Goal: Task Accomplishment & Management: Manage account settings

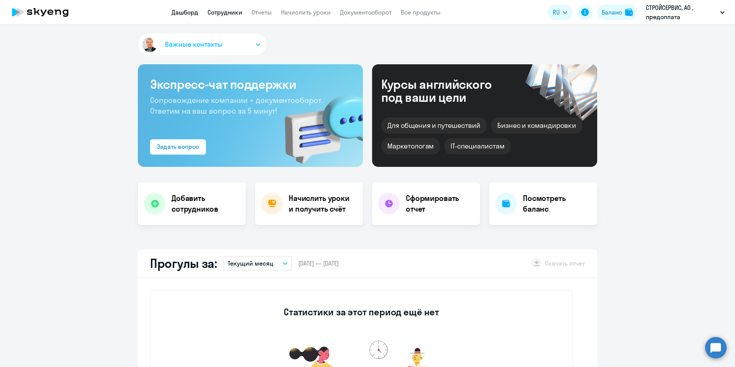
click at [221, 12] on link "Сотрудники" at bounding box center [224, 12] width 35 height 8
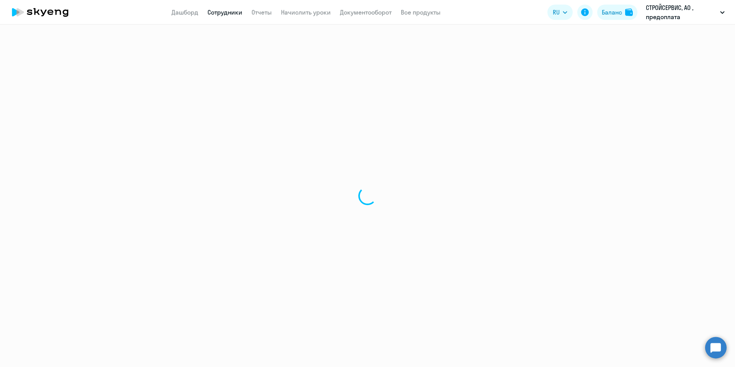
select select "30"
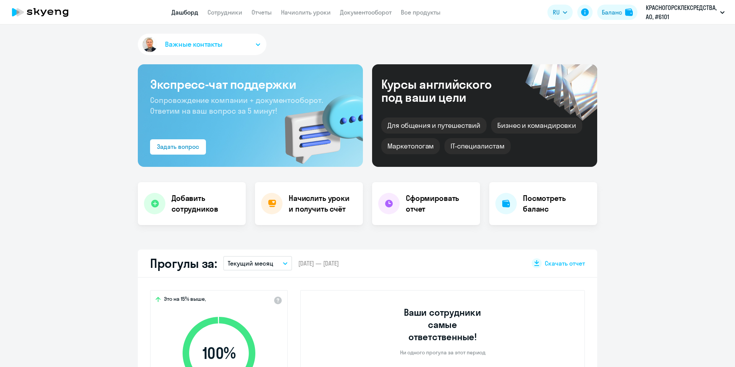
click at [224, 3] on app-header "Дашборд Сотрудники Отчеты Начислить уроки Документооборот Все продукты Дашборд …" at bounding box center [367, 12] width 735 height 24
click at [223, 11] on link "Сотрудники" at bounding box center [224, 12] width 35 height 8
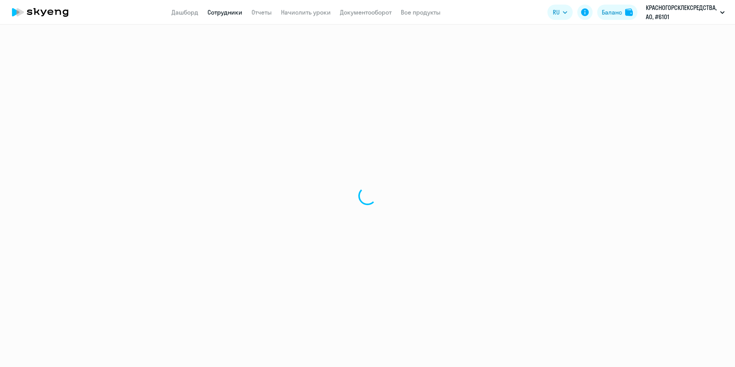
select select "30"
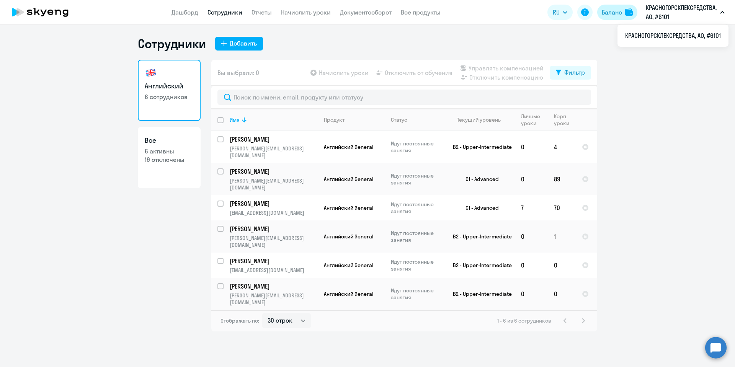
click at [605, 8] on div "Баланс" at bounding box center [612, 12] width 20 height 9
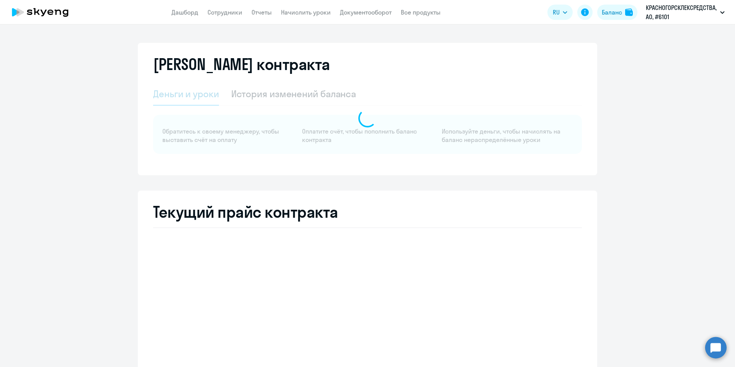
select select "english_adult_not_native_speaker"
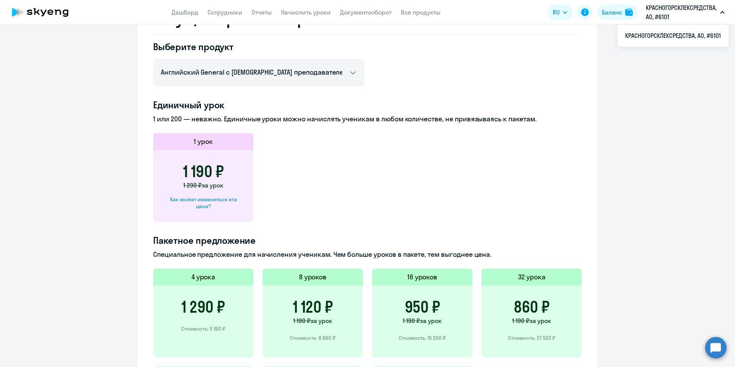
scroll to position [457, 0]
